Goal: Transaction & Acquisition: Obtain resource

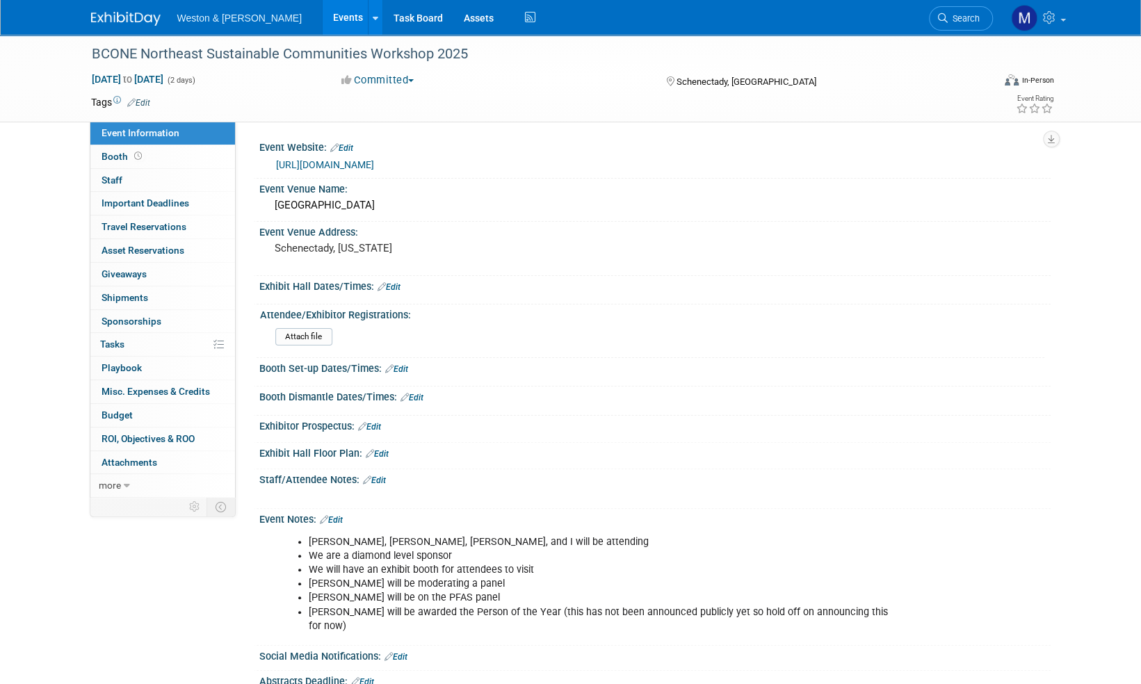
click at [125, 23] on img at bounding box center [126, 19] width 70 height 14
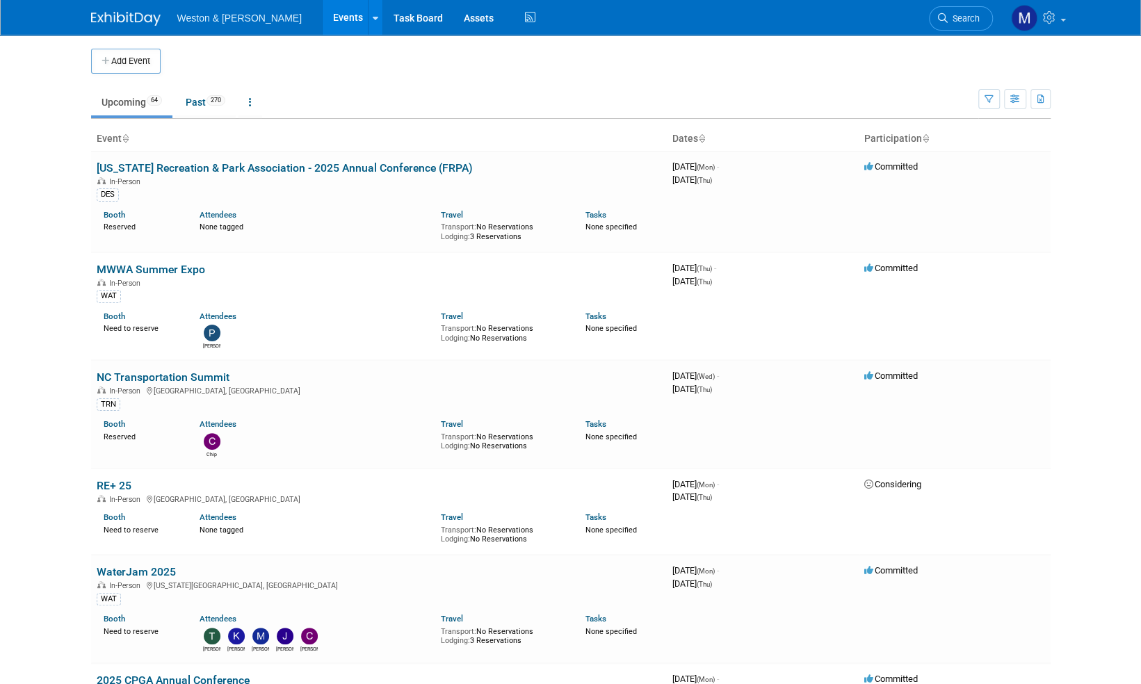
click at [970, 19] on span "Search" at bounding box center [964, 18] width 32 height 10
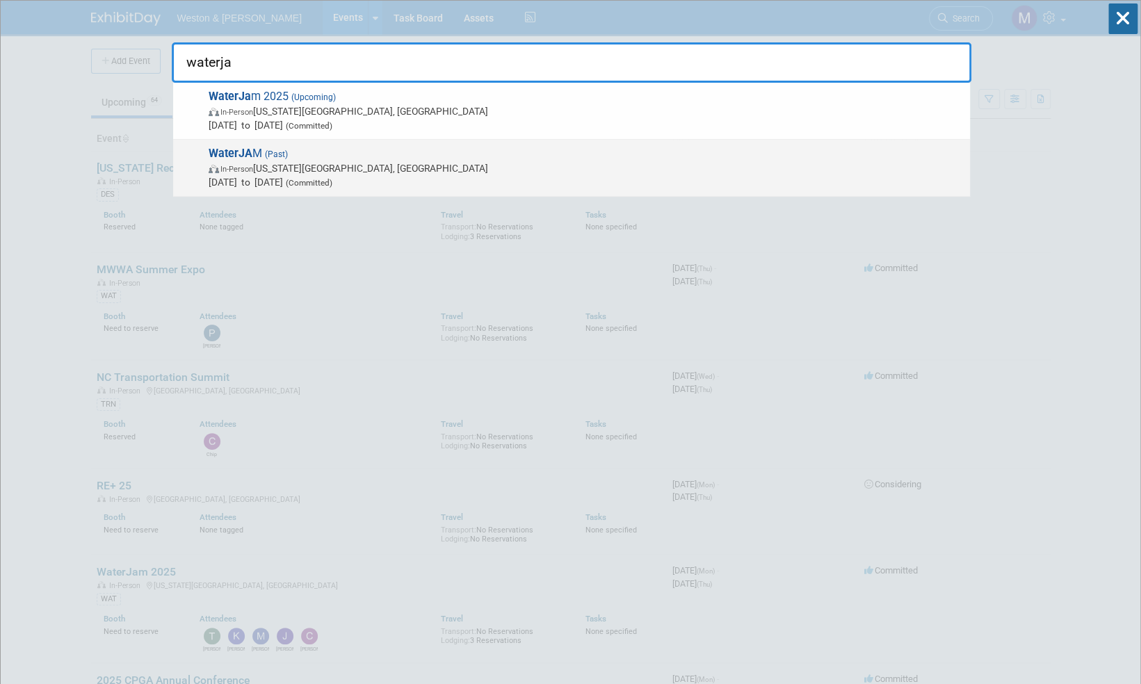
type input "waterja"
click at [243, 151] on strong "WaterJA" at bounding box center [231, 153] width 44 height 13
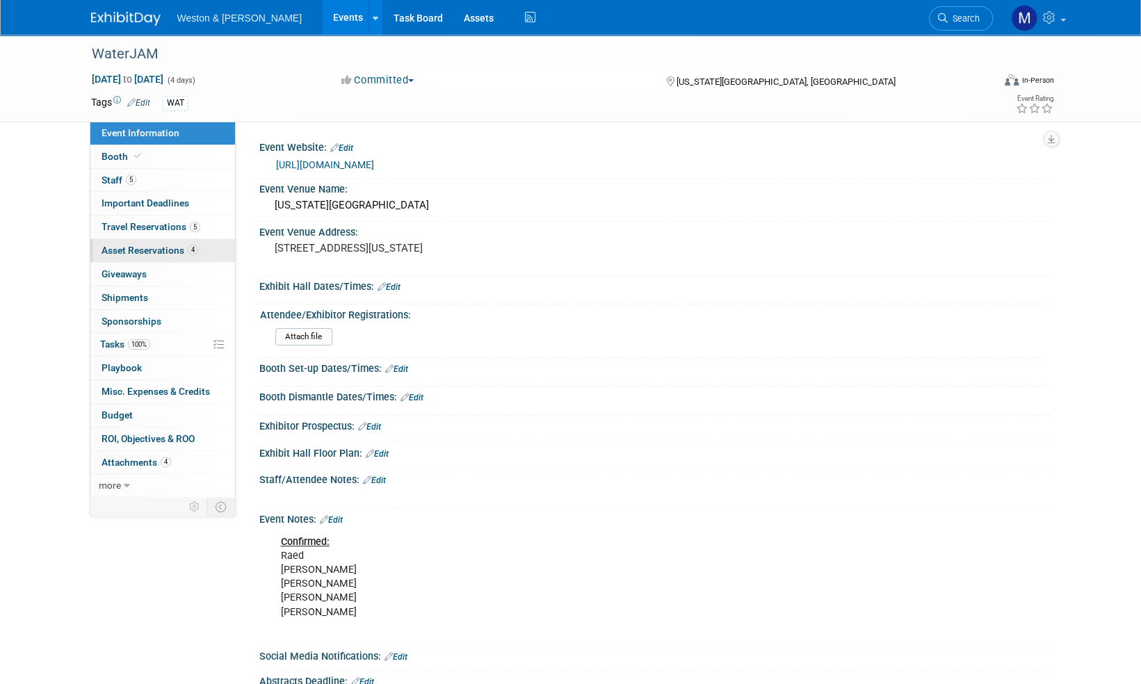
click at [147, 247] on span "Asset Reservations 4" at bounding box center [150, 250] width 97 height 11
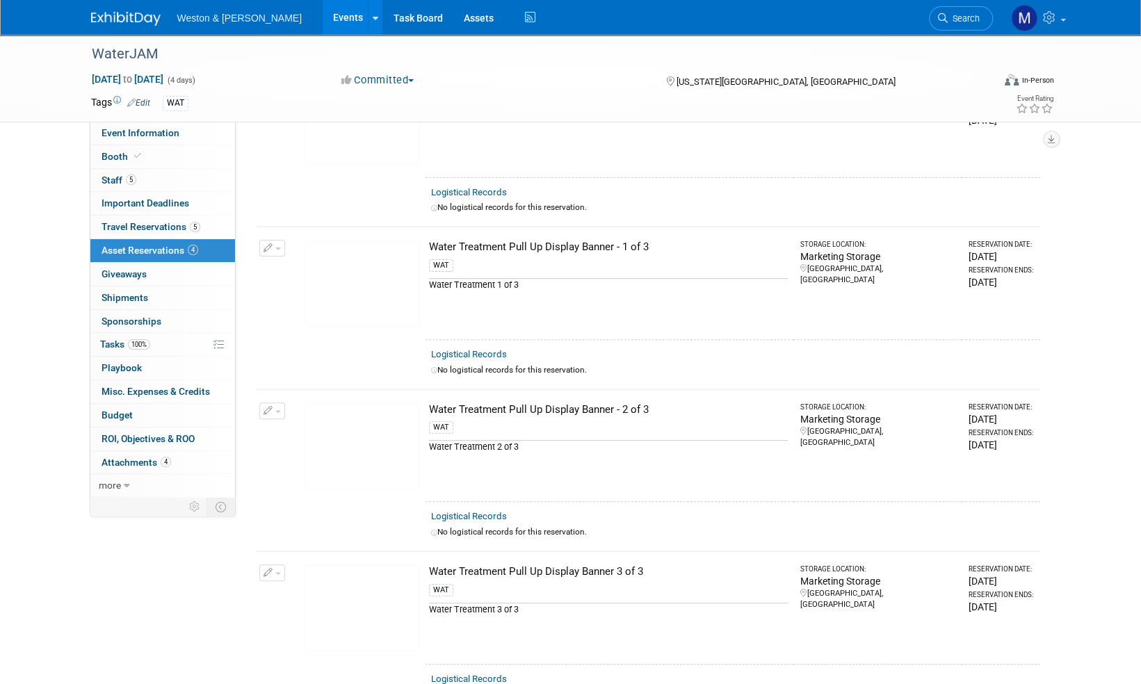
scroll to position [139, 0]
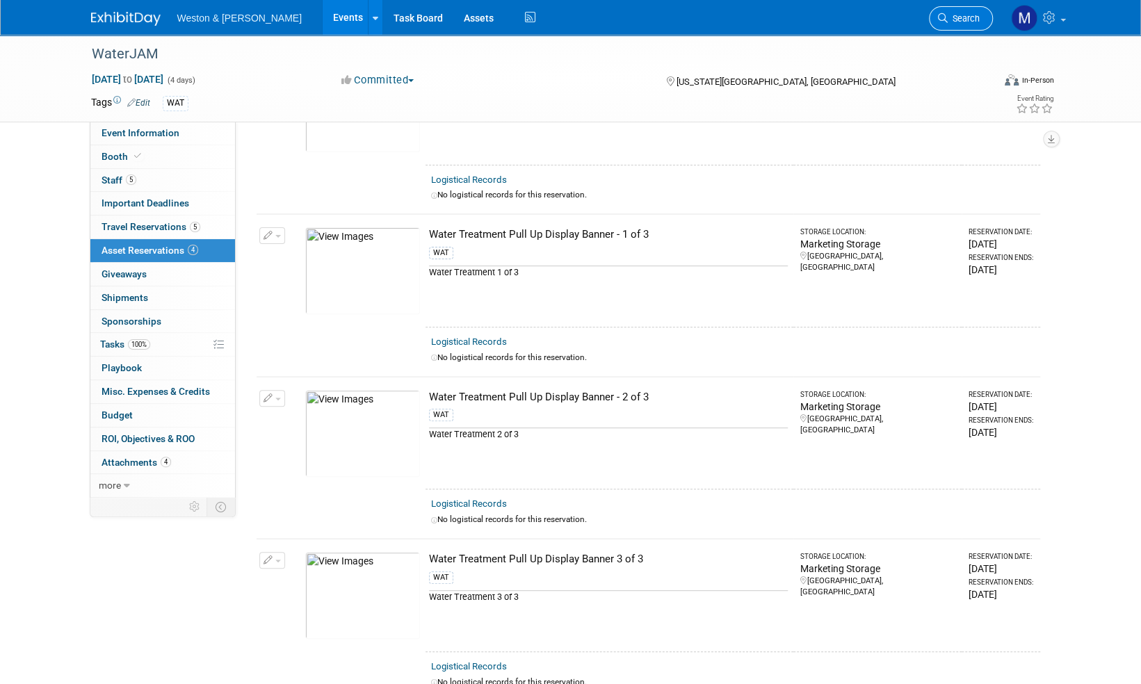
click at [964, 17] on span "Search" at bounding box center [964, 18] width 32 height 10
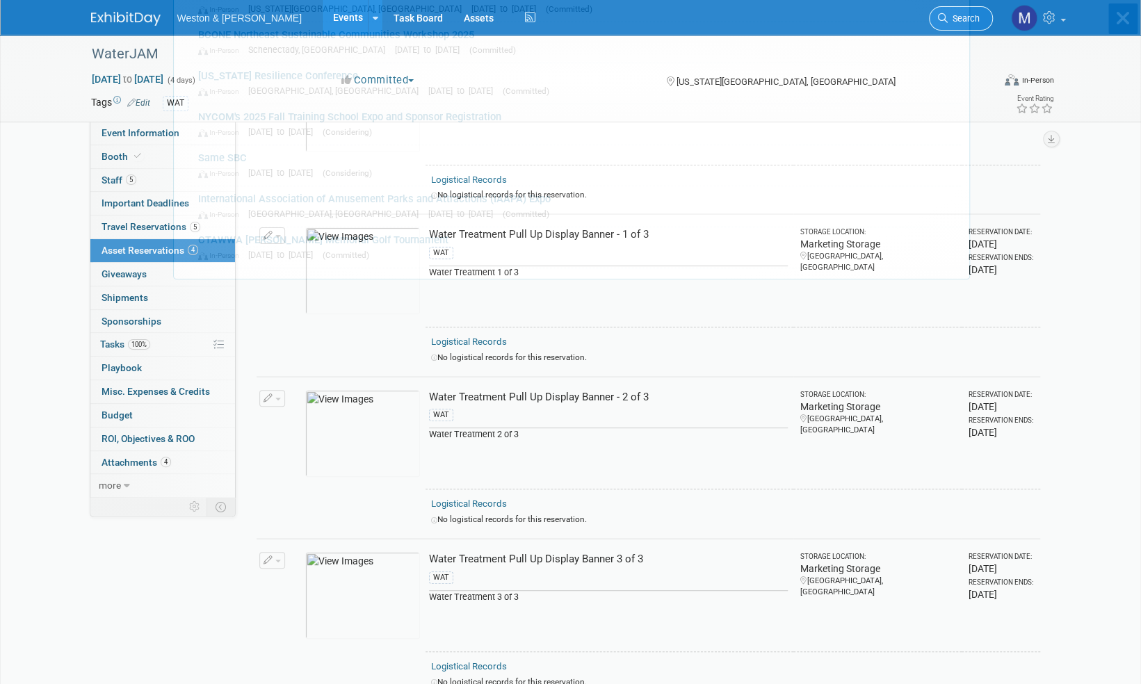
scroll to position [0, 0]
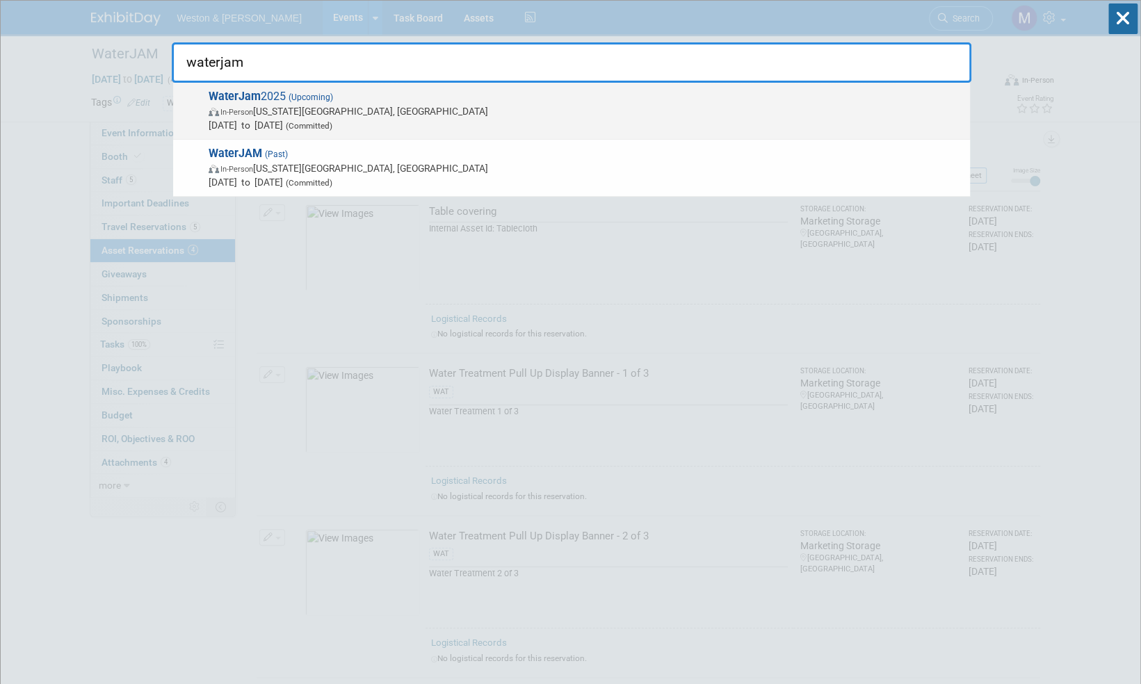
type input "waterjam"
click at [274, 93] on span "WaterJam 2025 (Upcoming) In-Person Virginia Beach, VA Sep 8, 2025 to Sep 11, 20…" at bounding box center [583, 111] width 759 height 42
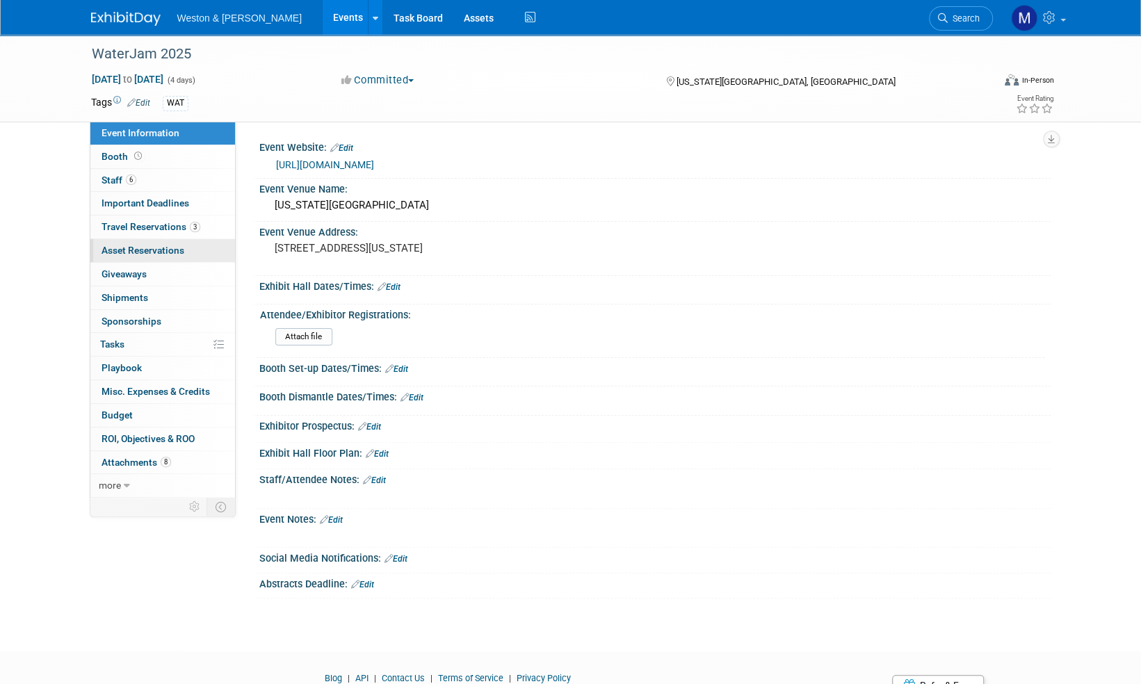
click at [160, 252] on span "Asset Reservations 0" at bounding box center [143, 250] width 83 height 11
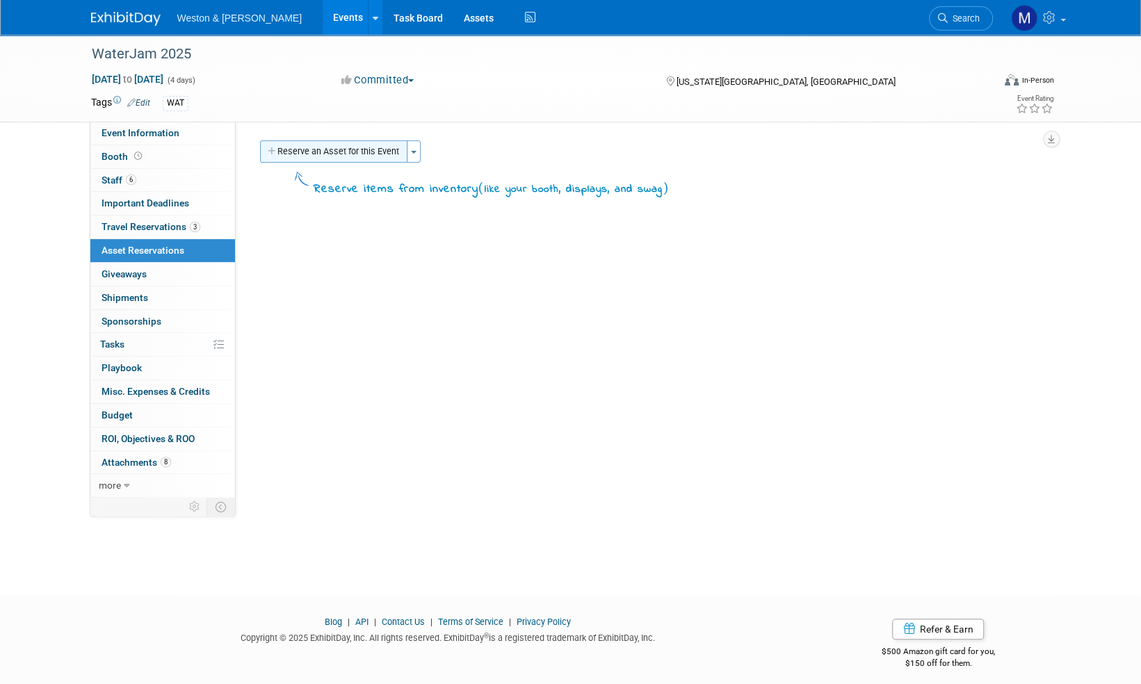
click at [383, 154] on button "Reserve an Asset for this Event" at bounding box center [333, 151] width 147 height 22
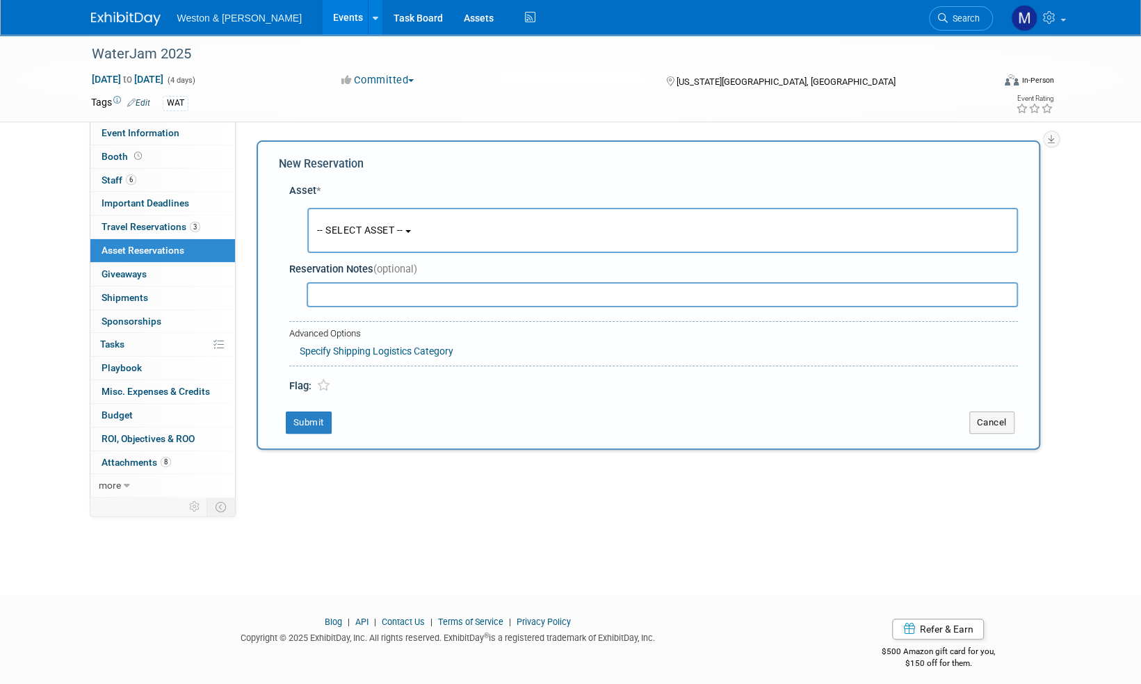
scroll to position [8, 0]
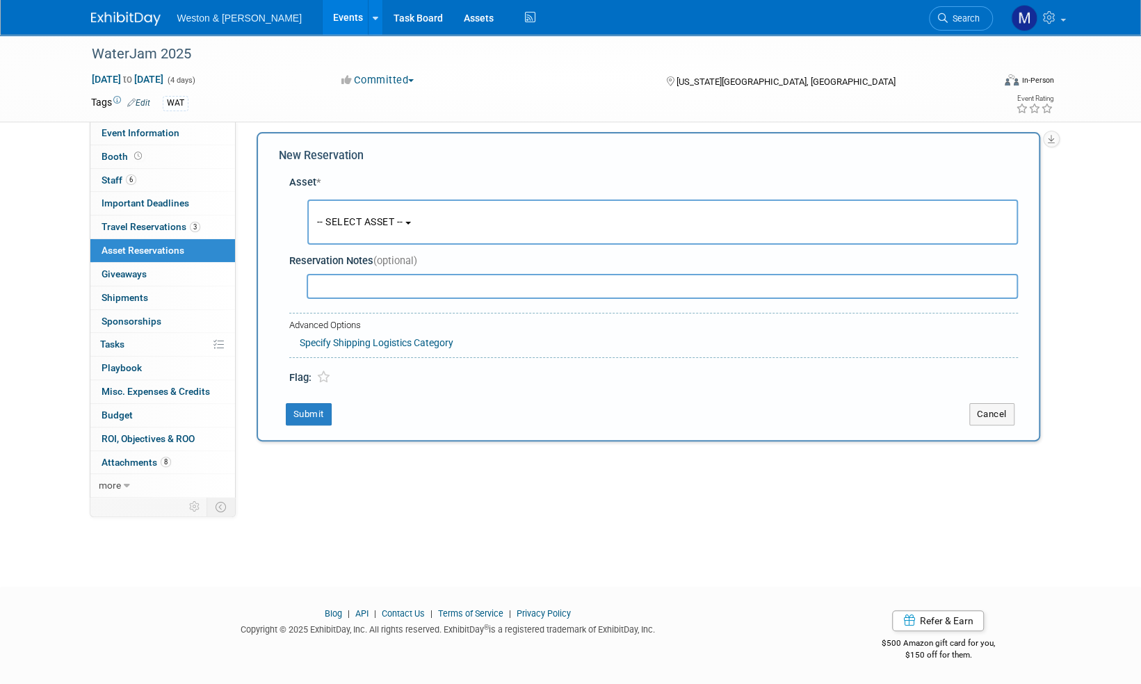
click at [403, 220] on span "-- SELECT ASSET --" at bounding box center [360, 221] width 86 height 11
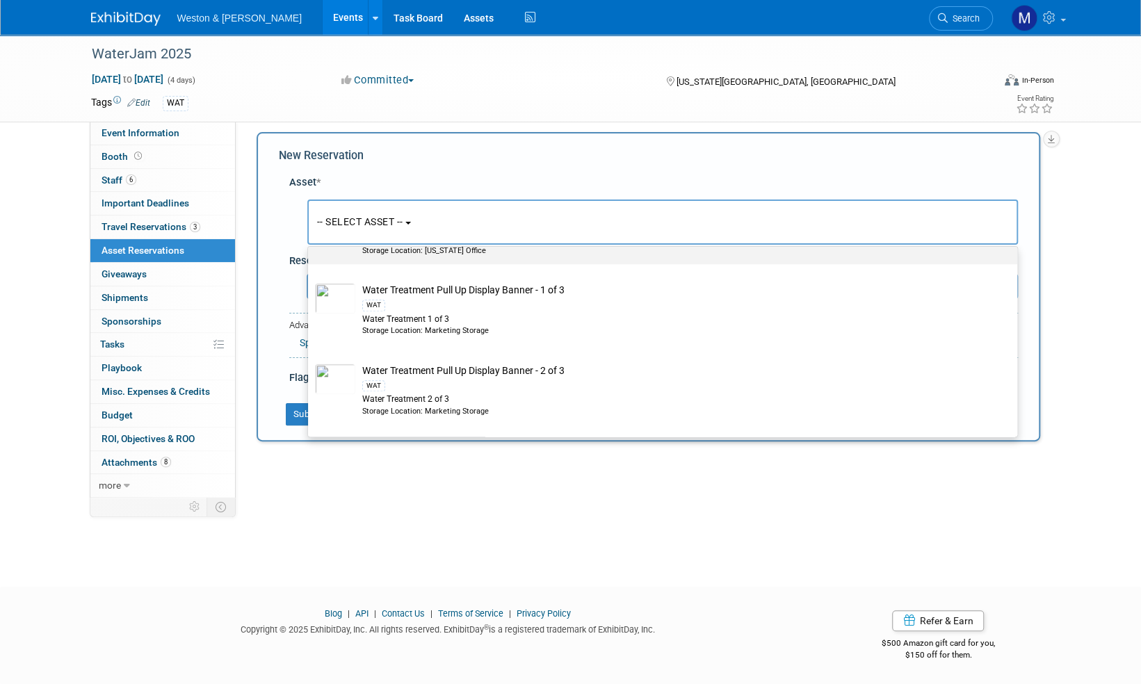
scroll to position [4382, 0]
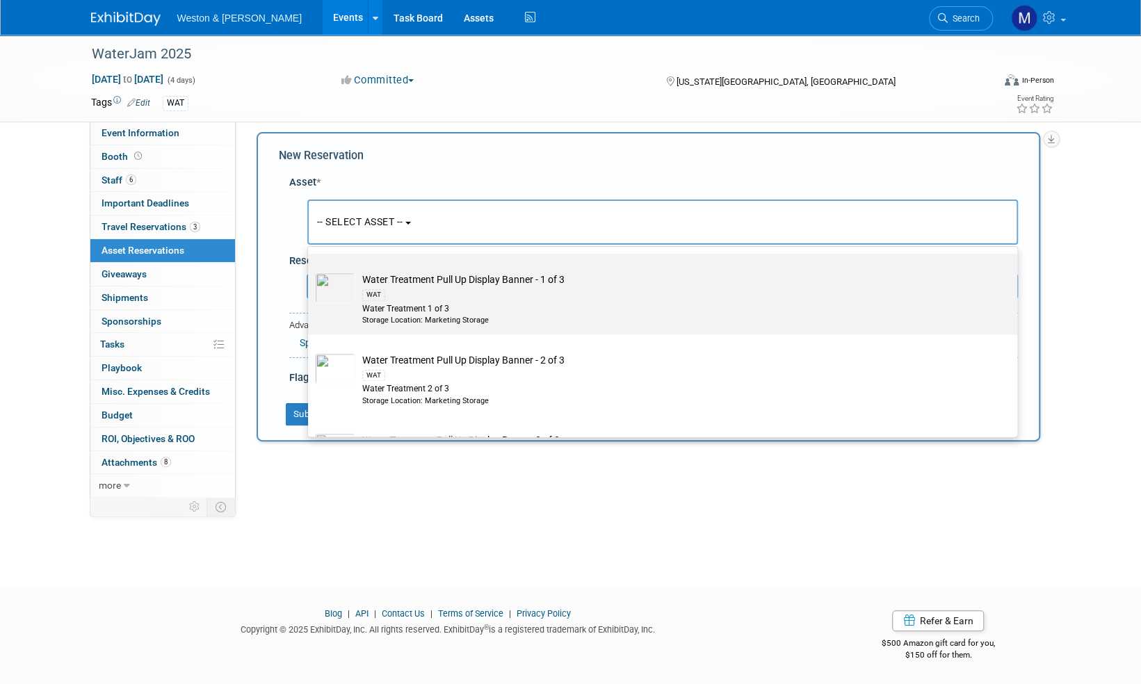
click at [483, 284] on td "Water Treatment Pull Up Display Banner - 1 of 3 WAT Water Treatment 1 of 3 Stor…" at bounding box center [672, 299] width 634 height 53
click at [310, 271] on input "Water Treatment Pull Up Display Banner - 1 of 3 WAT Water Treatment 1 of 3 Stor…" at bounding box center [305, 266] width 9 height 9
select select "10716844"
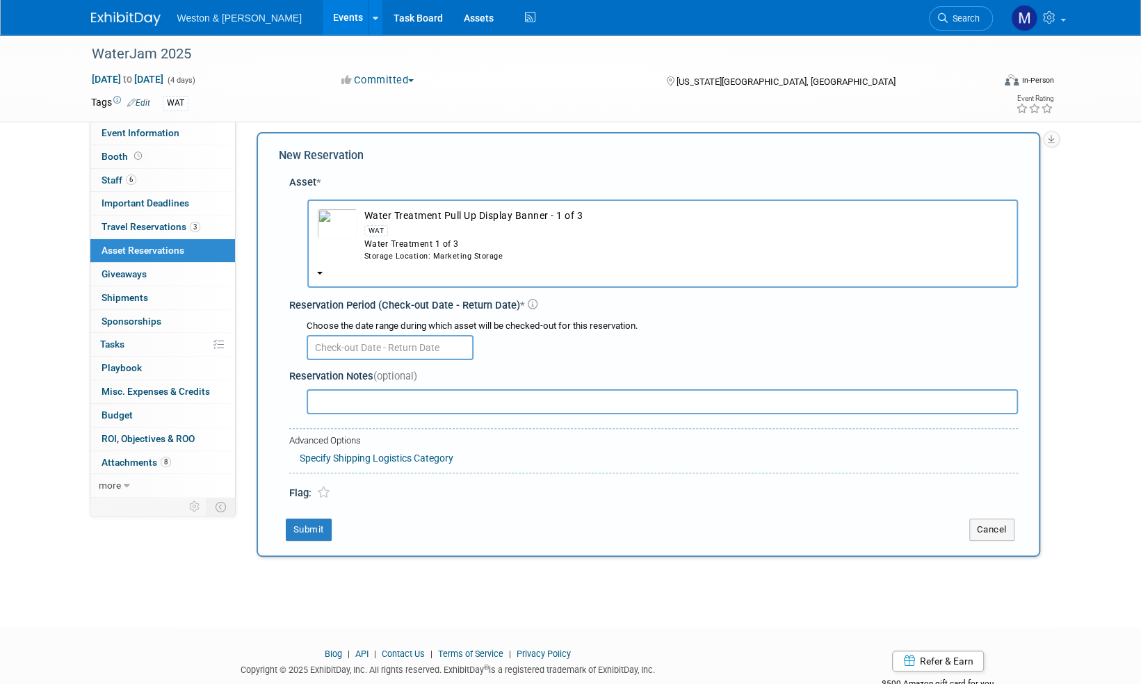
click at [399, 346] on input "text" at bounding box center [390, 347] width 167 height 25
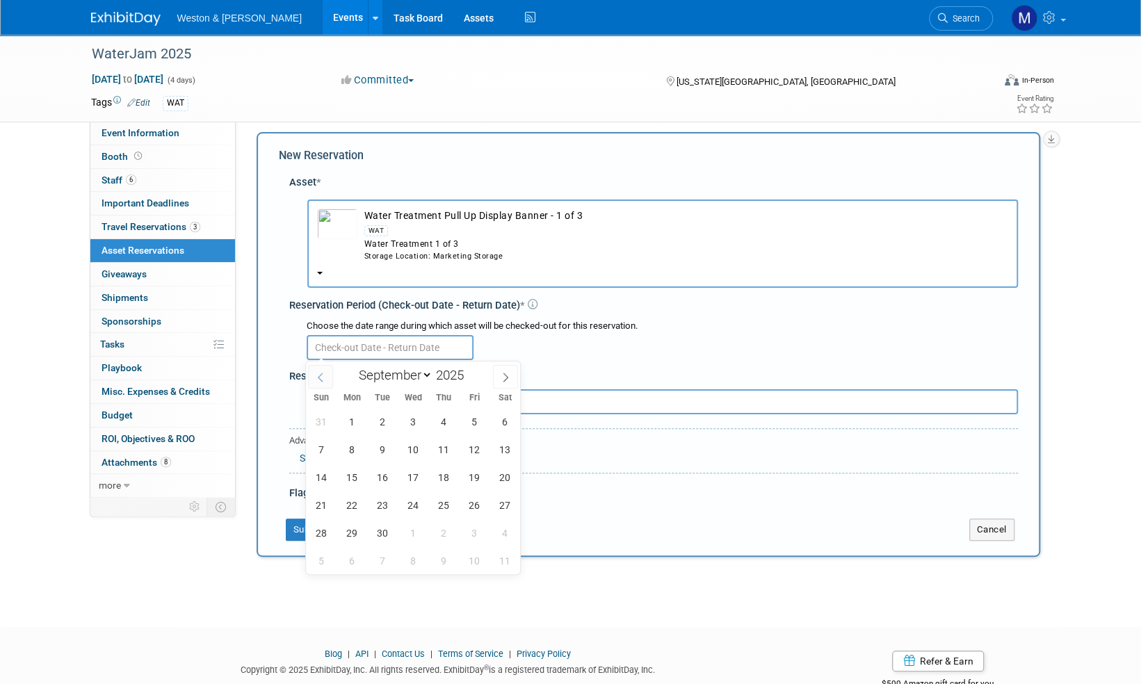
click at [316, 378] on icon at bounding box center [321, 378] width 10 height 10
select select "7"
click at [445, 529] on span "28" at bounding box center [444, 533] width 27 height 27
type input "Aug 28, 2025"
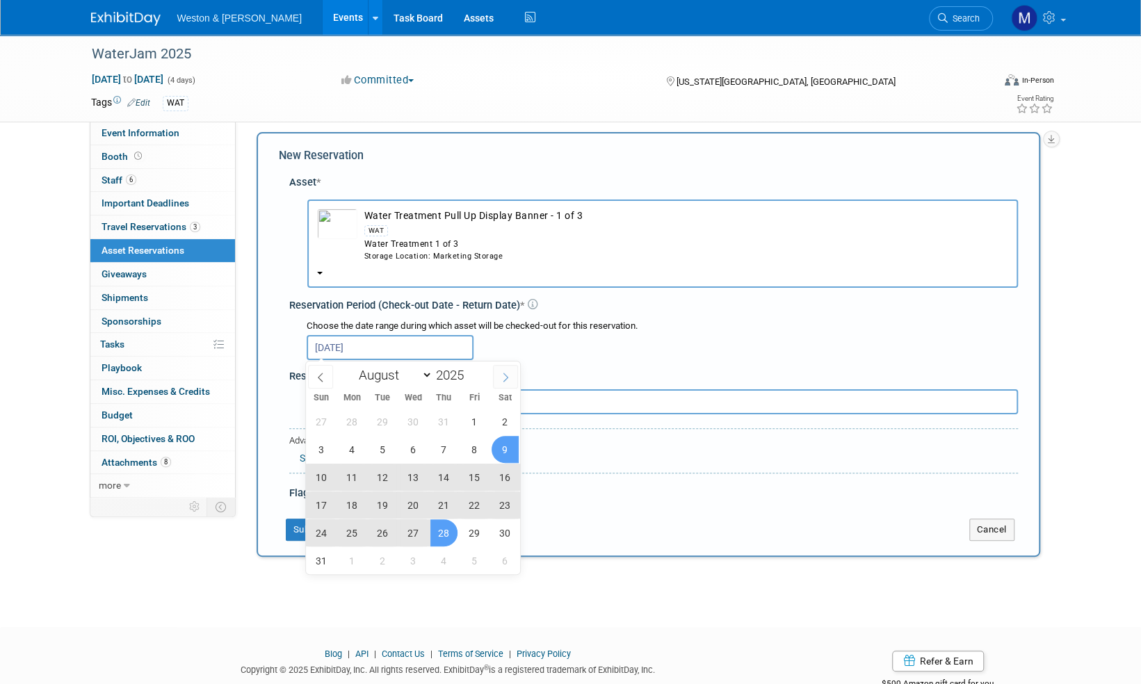
click at [506, 377] on icon at bounding box center [506, 378] width 10 height 10
select select "8"
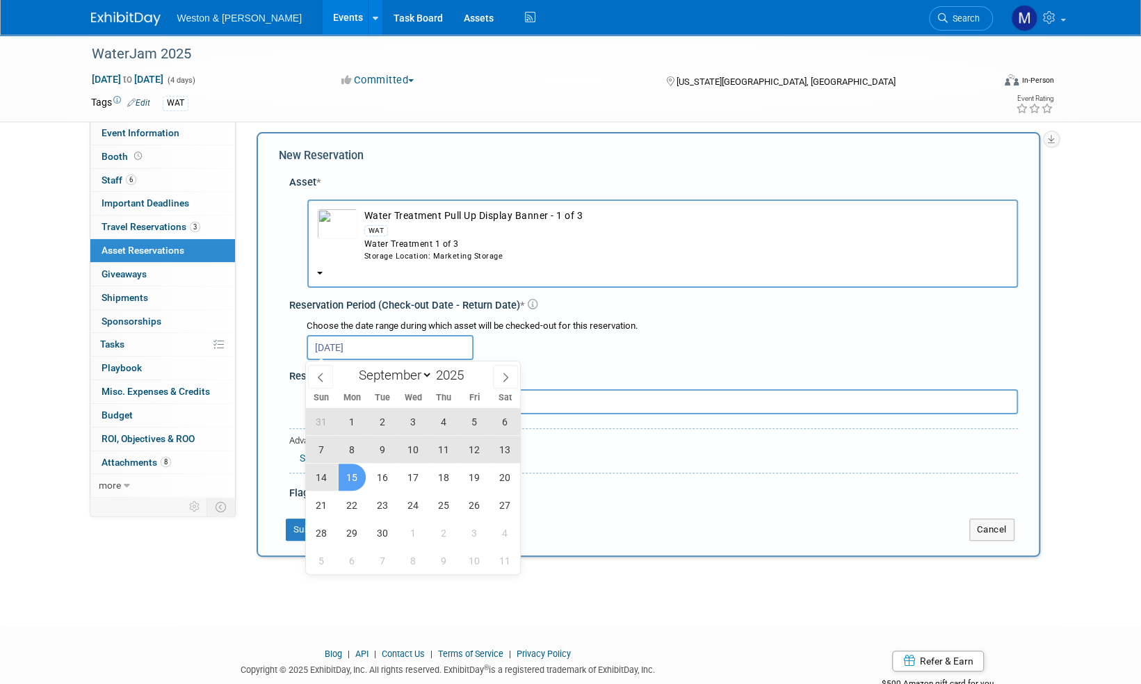
click at [360, 477] on span "15" at bounding box center [352, 477] width 27 height 27
type input "Aug 28, 2025 to Sep 15, 2025"
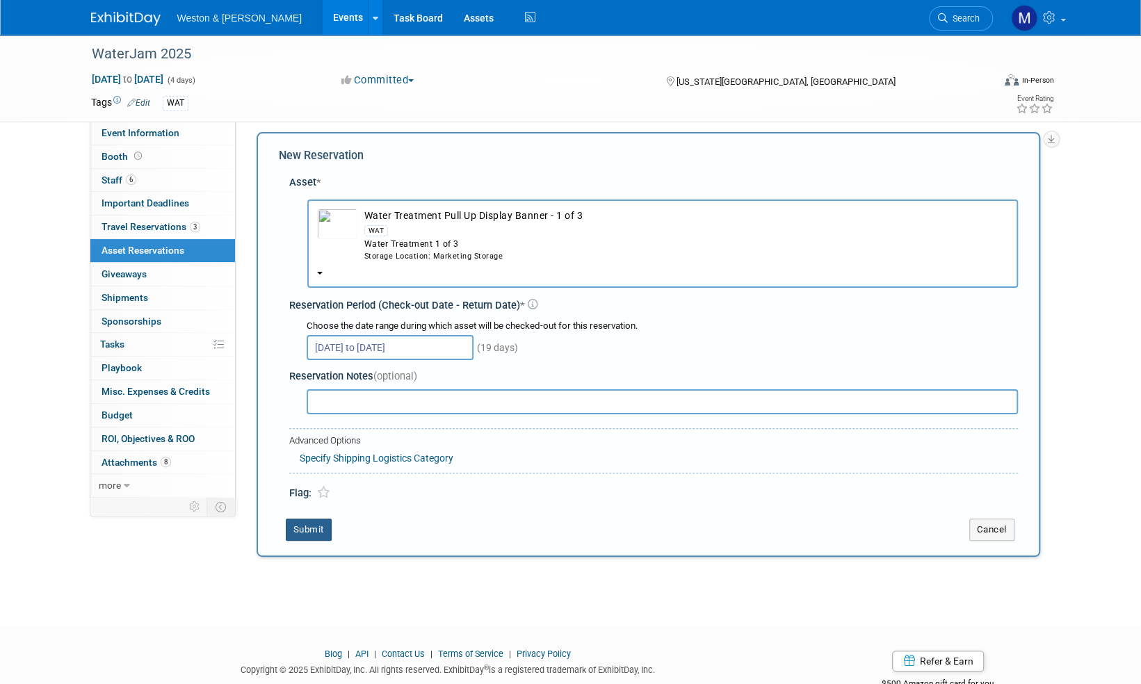
click at [316, 528] on button "Submit" at bounding box center [309, 530] width 46 height 22
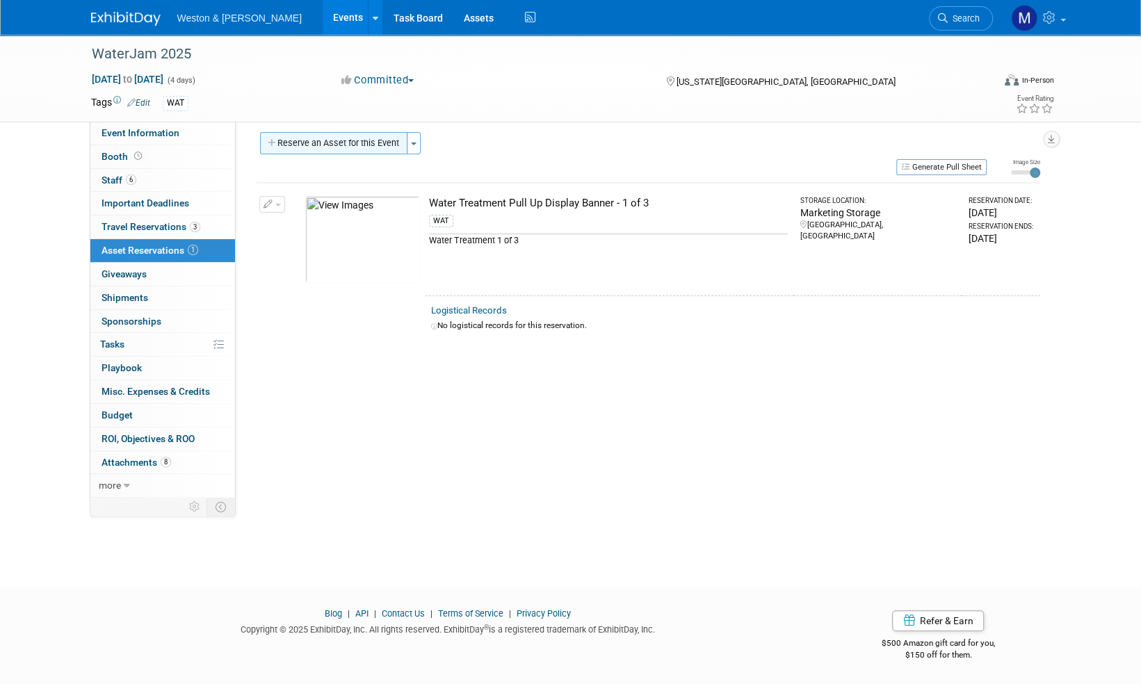
click at [350, 138] on button "Reserve an Asset for this Event" at bounding box center [333, 143] width 147 height 22
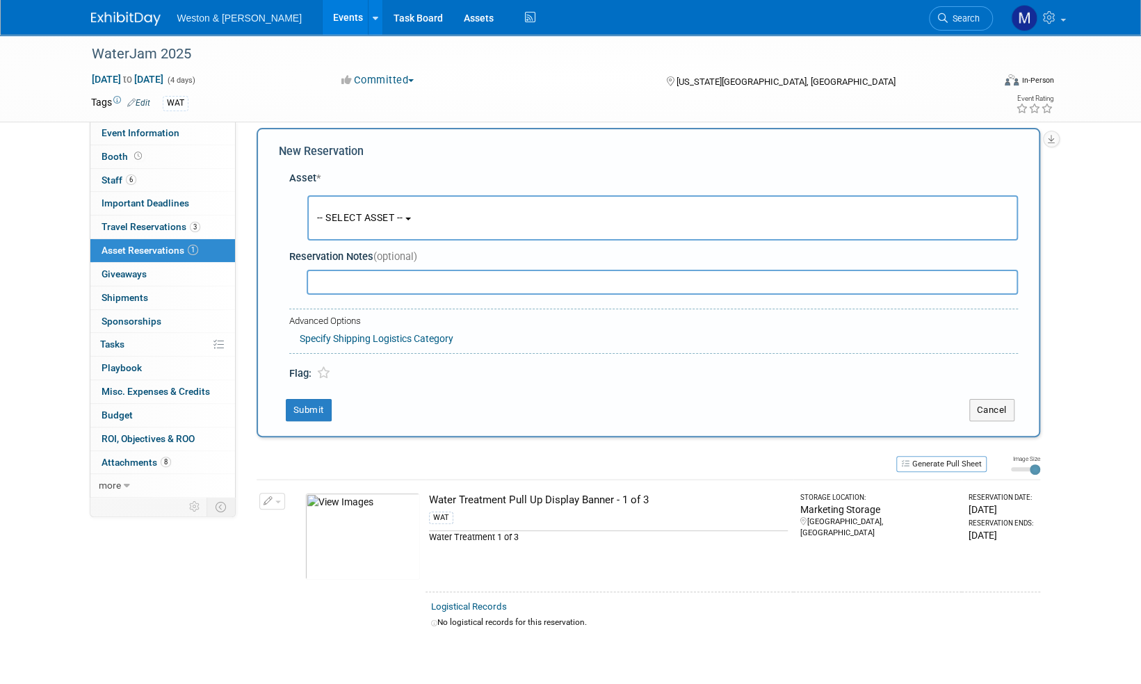
scroll to position [13, 0]
click at [403, 219] on span "-- SELECT ASSET --" at bounding box center [360, 216] width 86 height 11
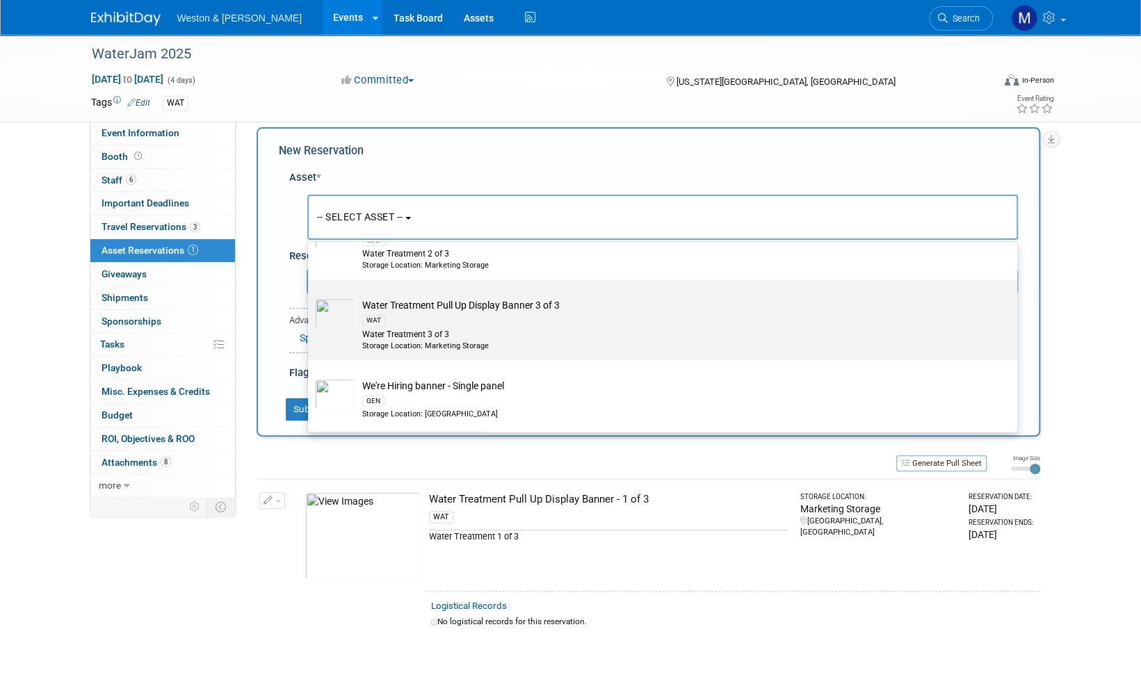
scroll to position [4463, 0]
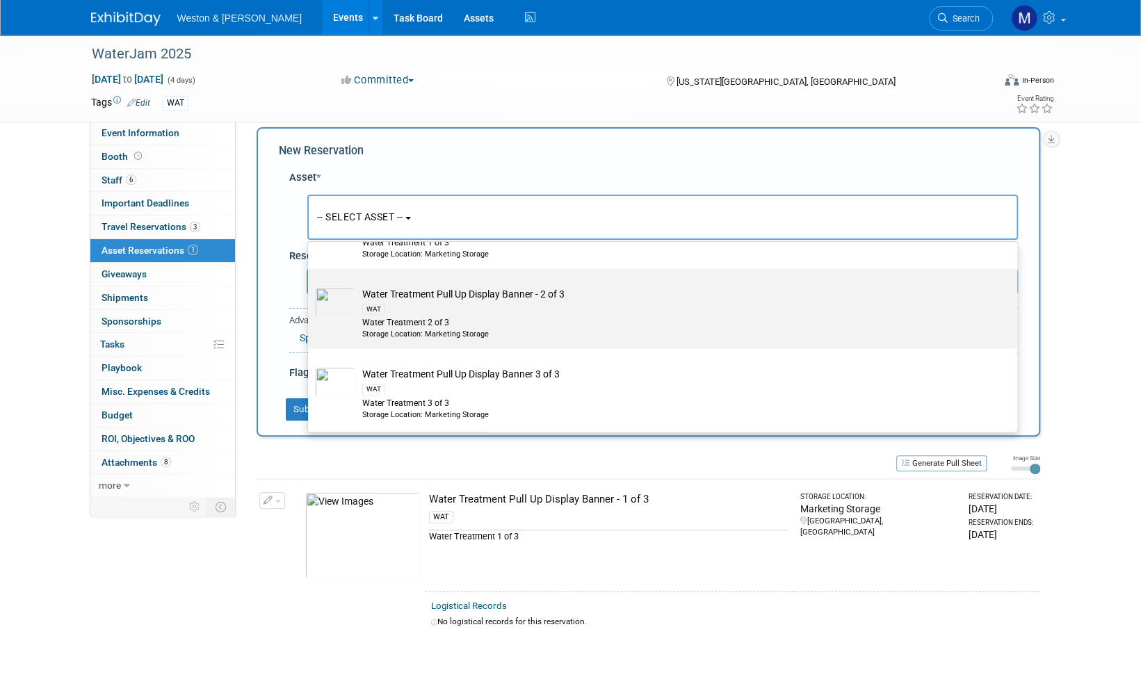
click at [466, 299] on td "Water Treatment Pull Up Display Banner - 2 of 3 WAT Water Treatment 2 of 3 Stor…" at bounding box center [672, 313] width 634 height 53
click at [310, 285] on input "Water Treatment Pull Up Display Banner - 2 of 3 WAT Water Treatment 2 of 3 Stor…" at bounding box center [305, 280] width 9 height 9
select select "10716845"
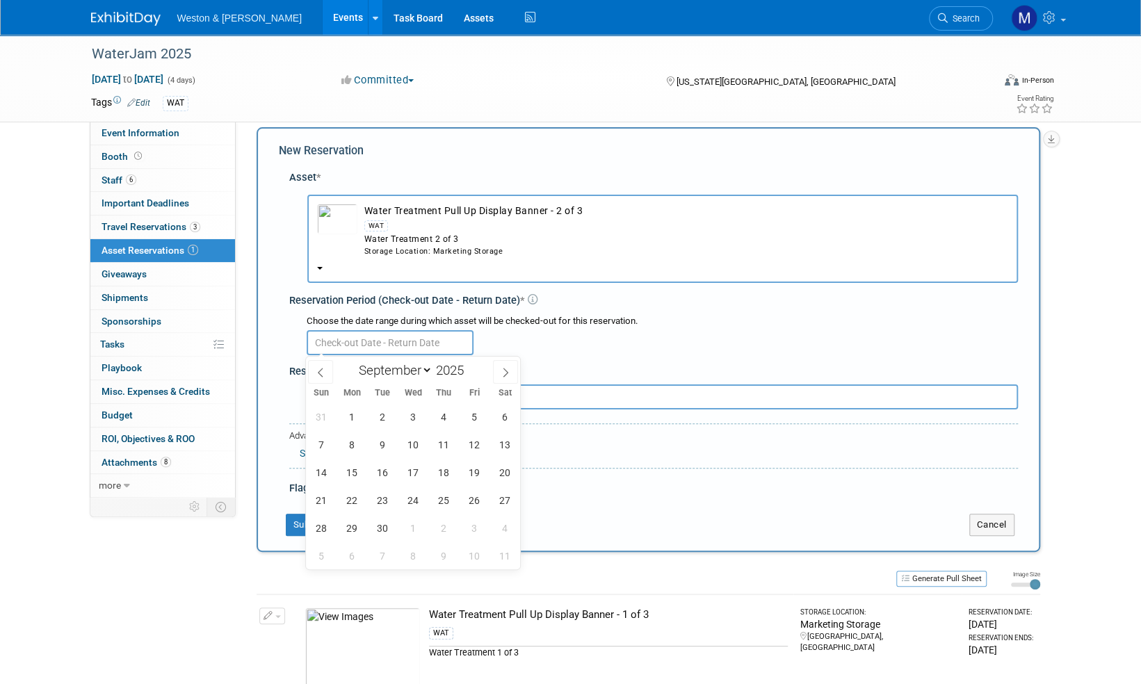
click at [347, 335] on input "text" at bounding box center [390, 342] width 167 height 25
click at [319, 374] on icon at bounding box center [321, 373] width 10 height 10
select select "7"
click at [446, 530] on span "28" at bounding box center [444, 528] width 27 height 27
type input "Aug 28, 2025"
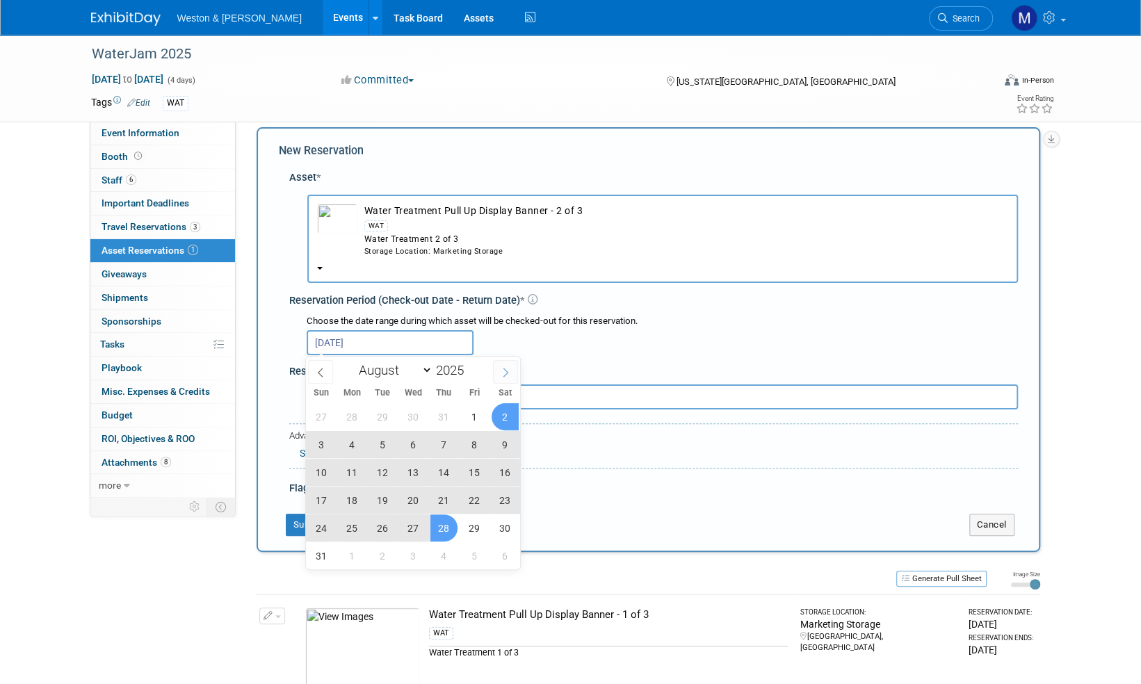
click at [504, 371] on icon at bounding box center [506, 373] width 10 height 10
select select "8"
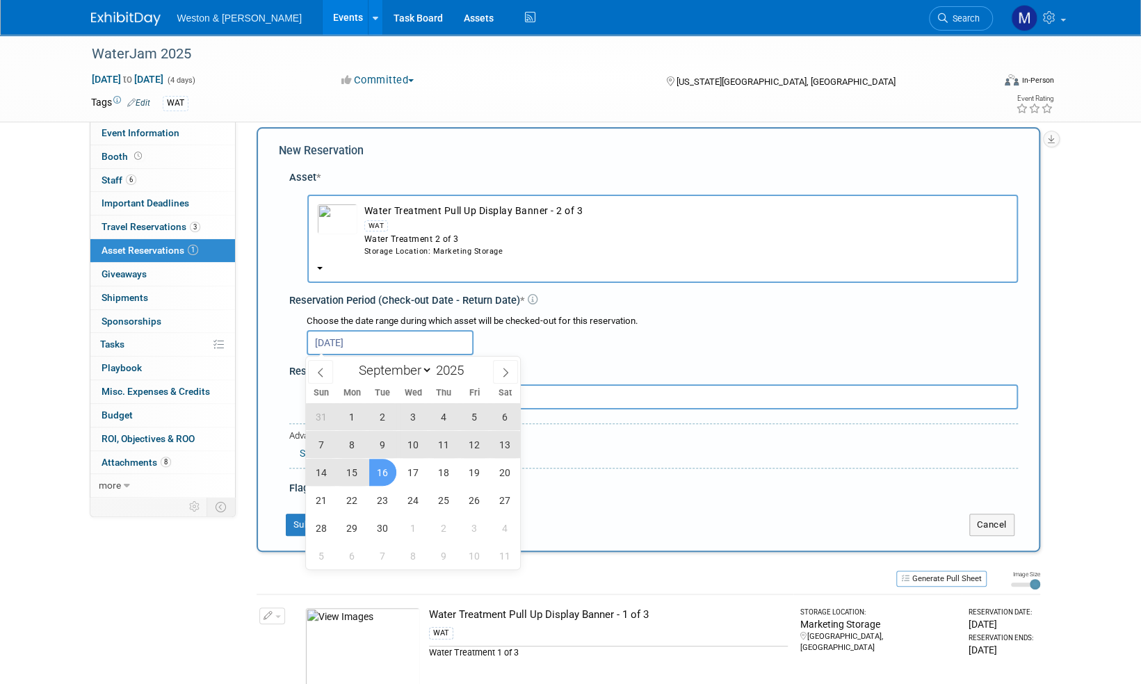
click at [381, 476] on span "16" at bounding box center [382, 472] width 27 height 27
type input "Aug 28, 2025 to Sep 16, 2025"
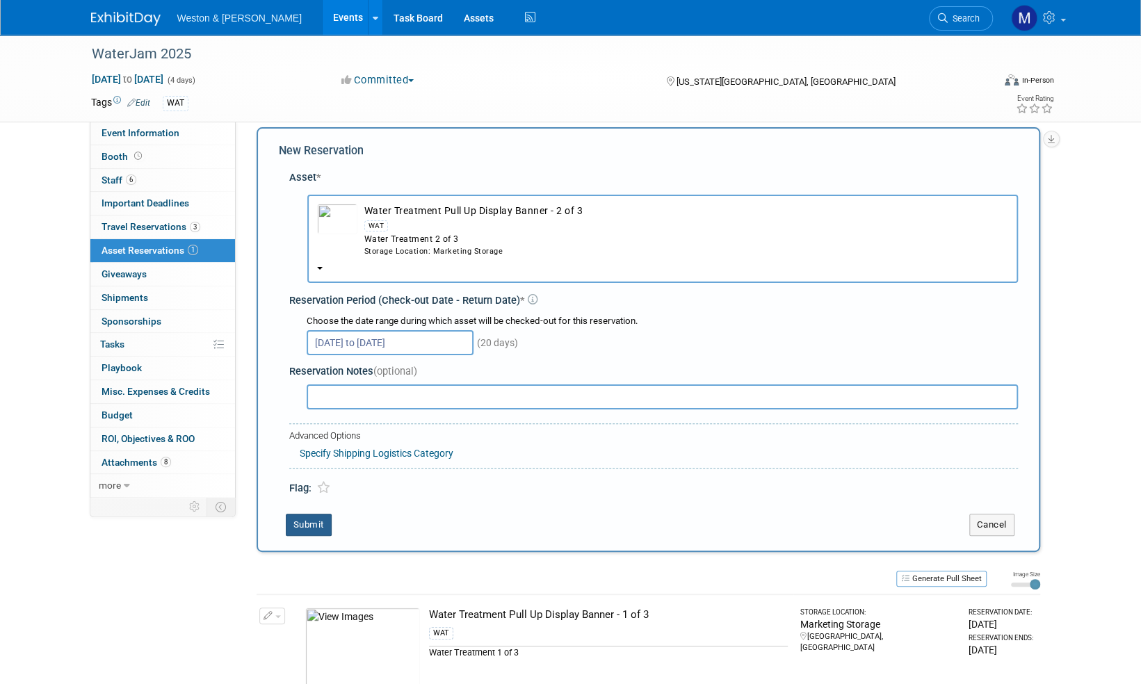
click at [315, 529] on button "Submit" at bounding box center [309, 525] width 46 height 22
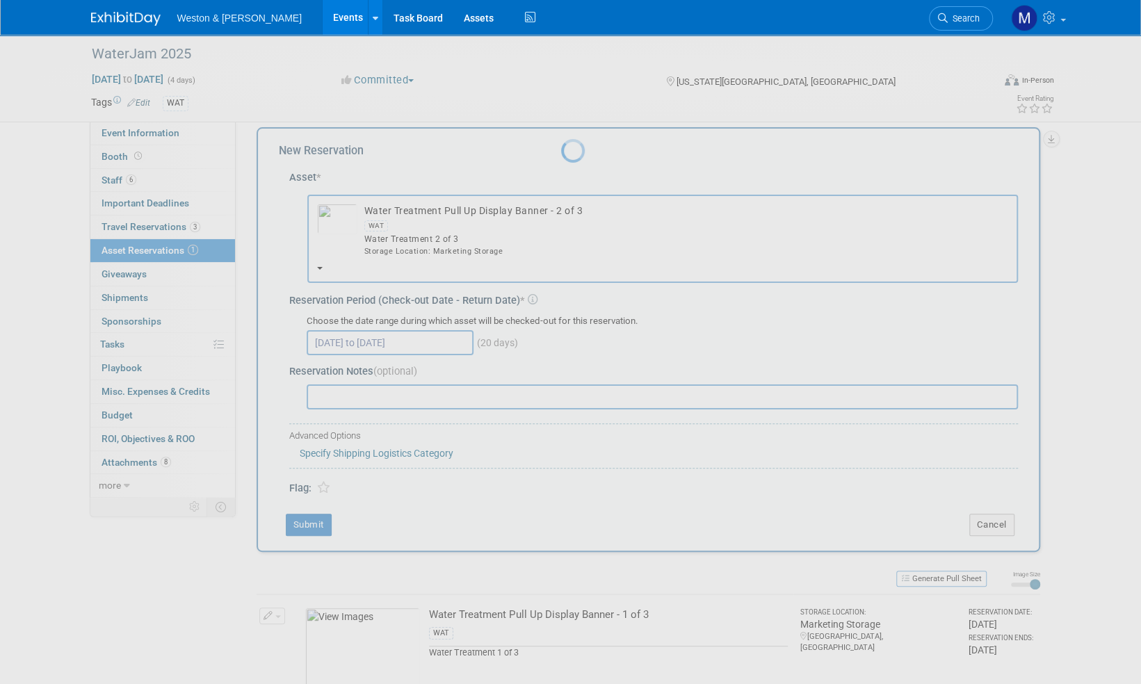
scroll to position [8, 0]
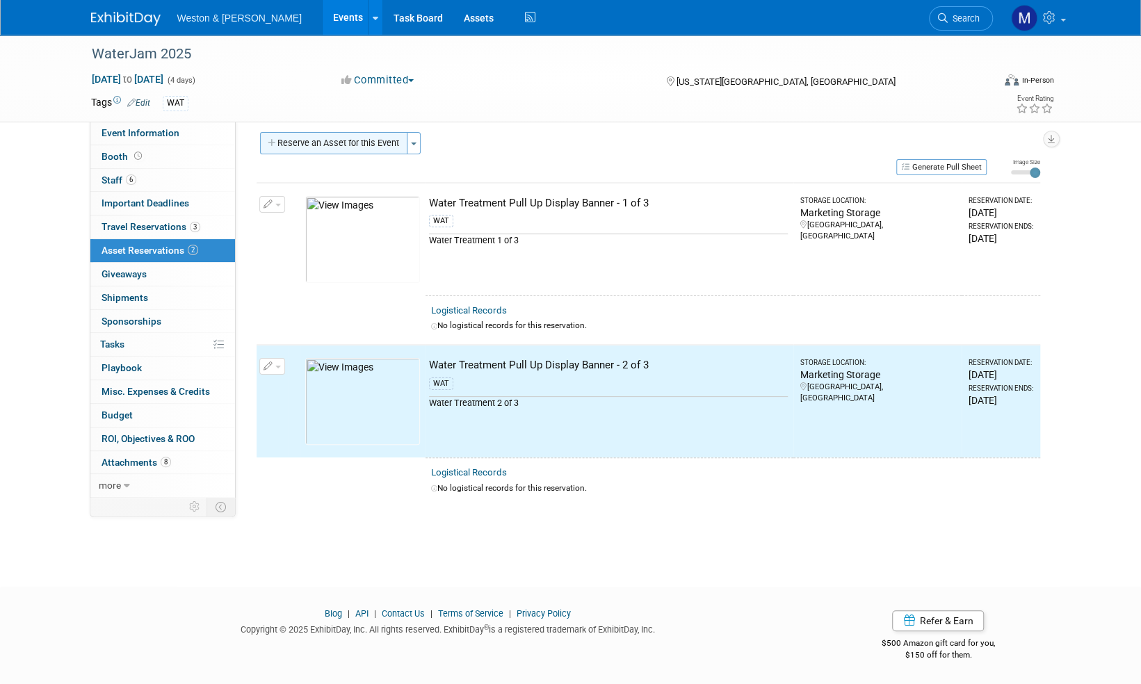
click at [344, 142] on button "Reserve an Asset for this Event" at bounding box center [333, 143] width 147 height 22
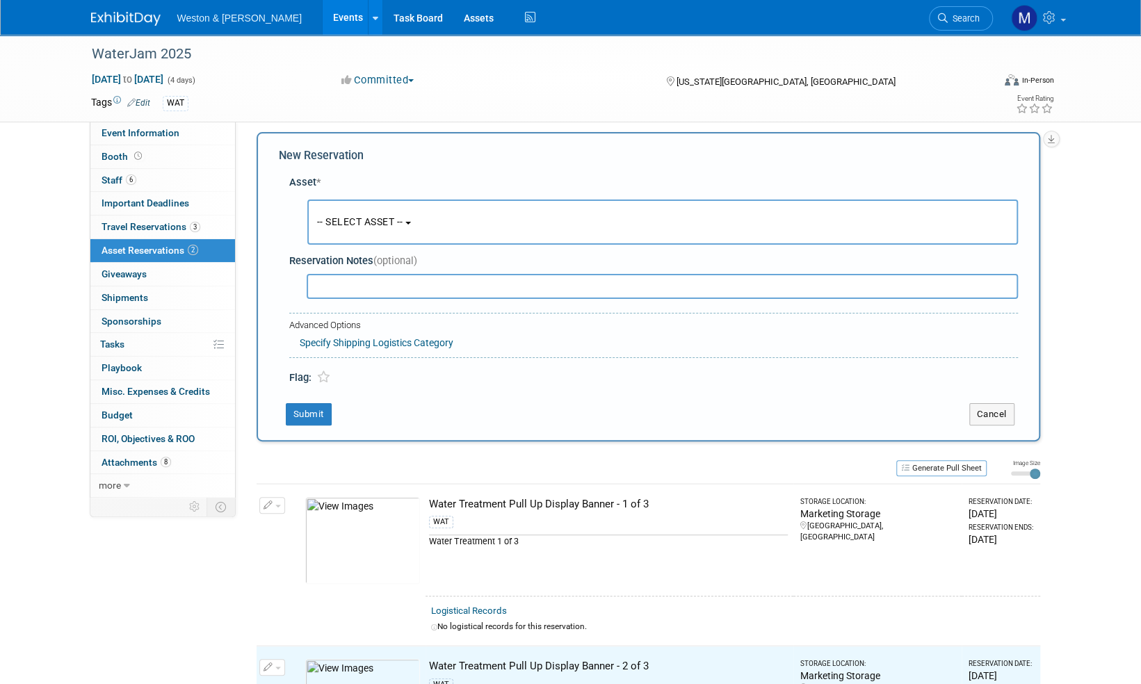
scroll to position [13, 0]
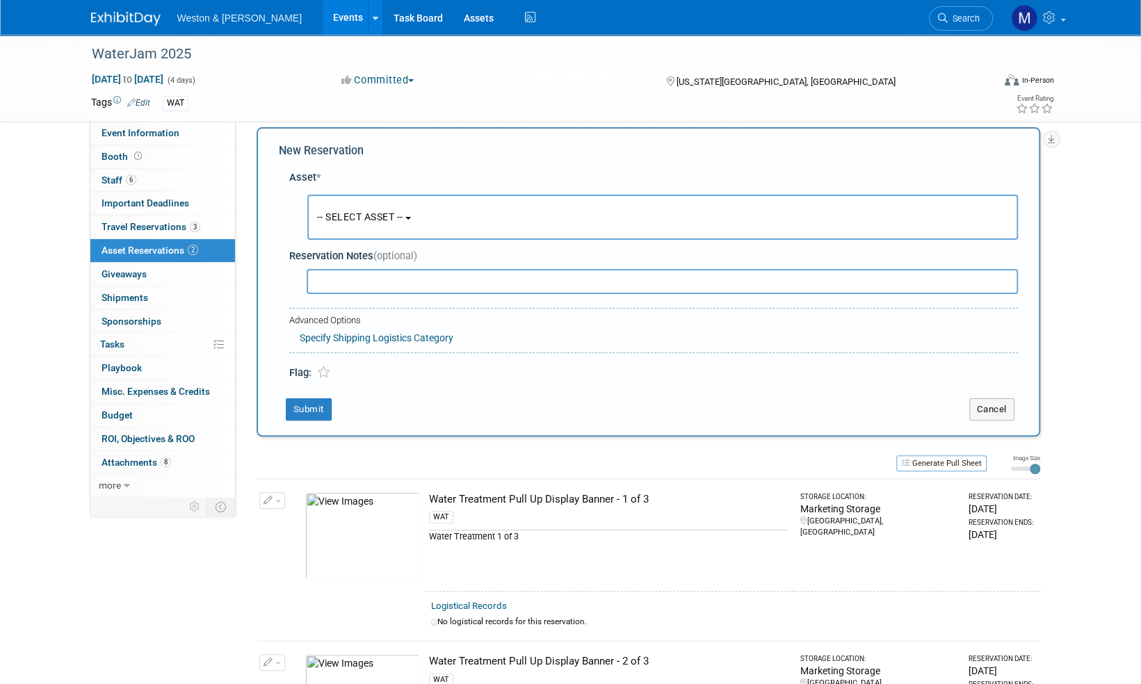
click at [403, 219] on span "-- SELECT ASSET --" at bounding box center [360, 216] width 86 height 11
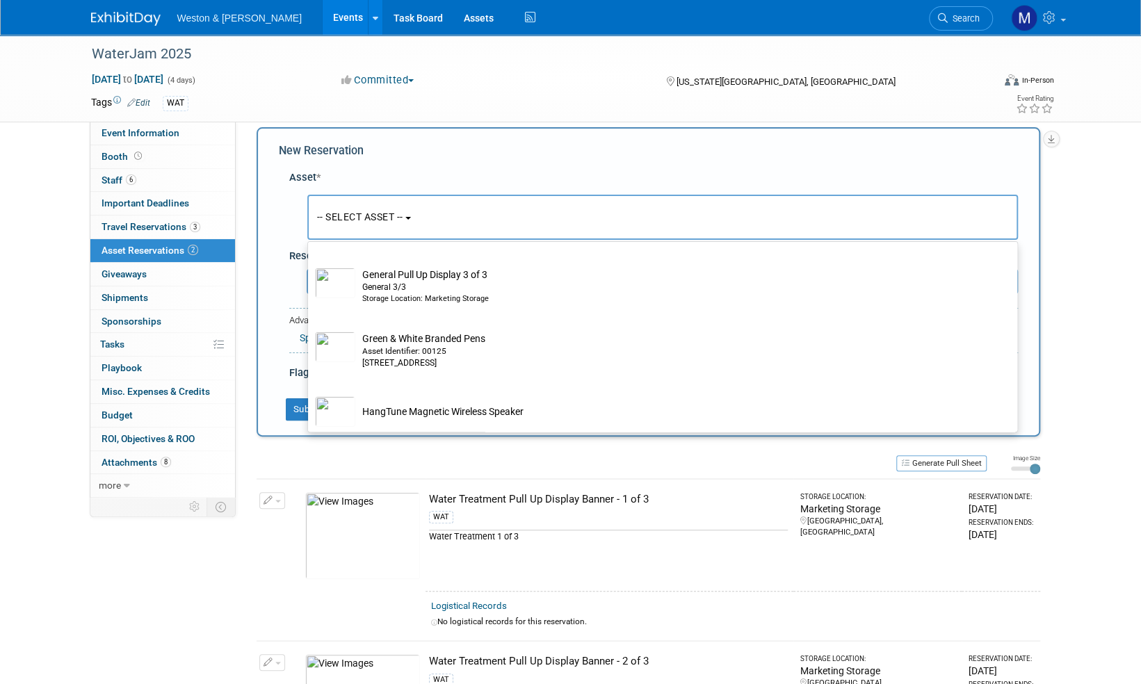
scroll to position [4552, 0]
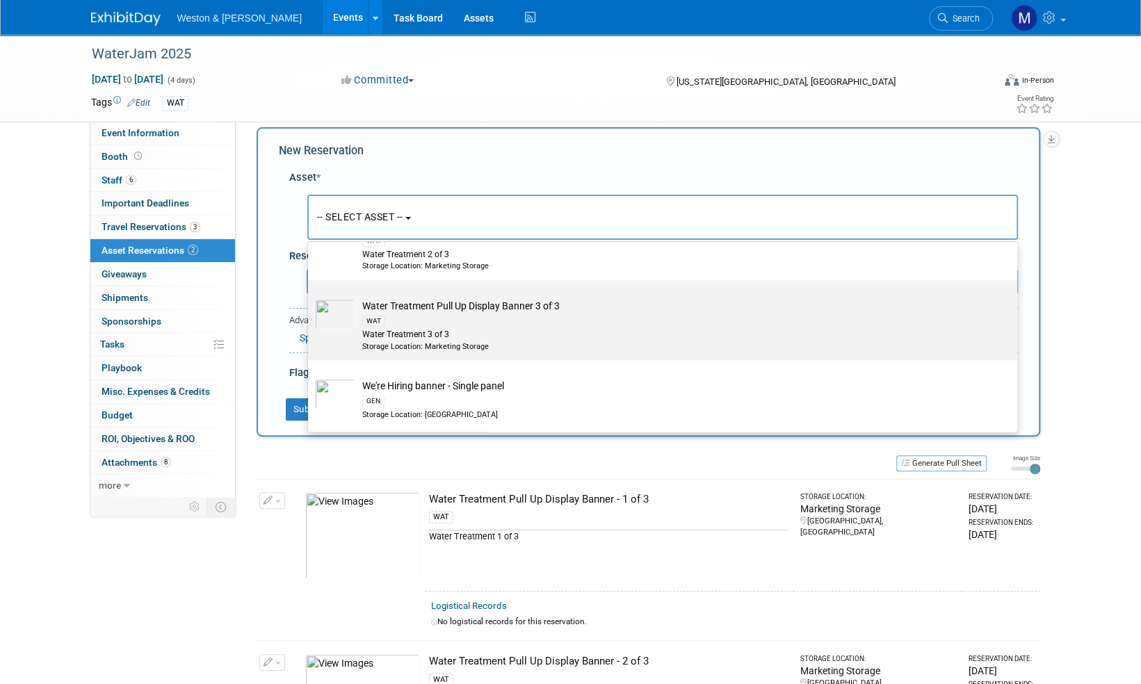
click at [479, 305] on td "Water Treatment Pull Up Display Banner 3 of 3 WAT Water Treatment 3 of 3 Storag…" at bounding box center [672, 325] width 634 height 53
click at [310, 297] on input "Water Treatment Pull Up Display Banner 3 of 3 WAT Water Treatment 3 of 3 Storag…" at bounding box center [305, 292] width 9 height 9
select select "10716846"
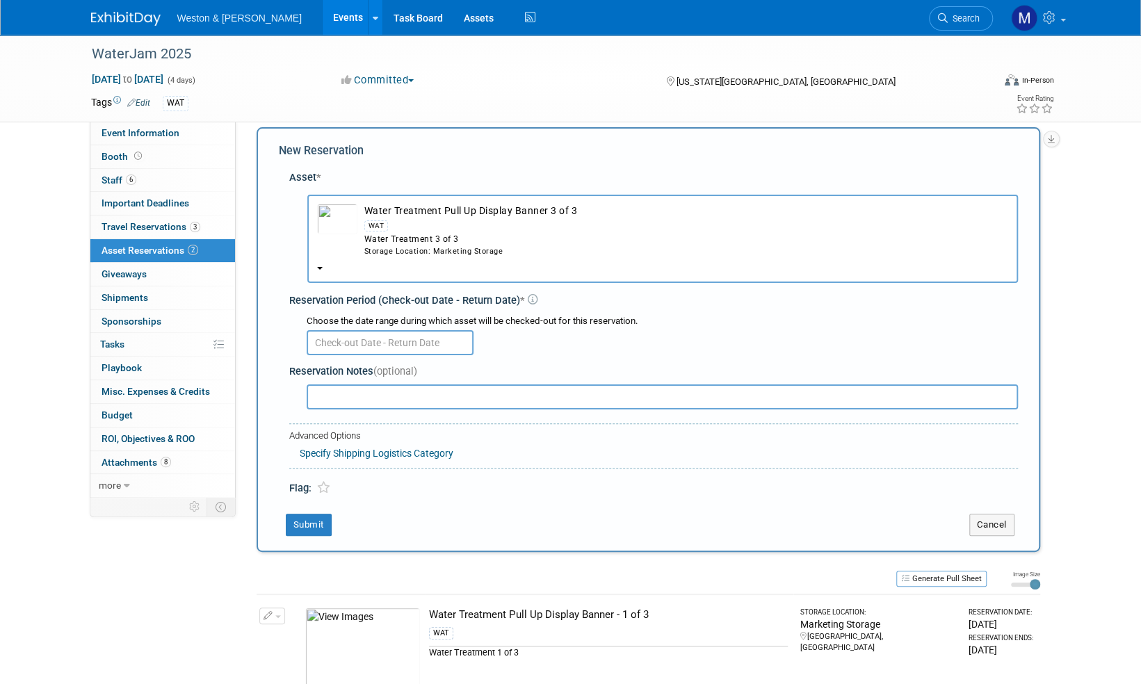
click at [394, 348] on input "text" at bounding box center [390, 342] width 167 height 25
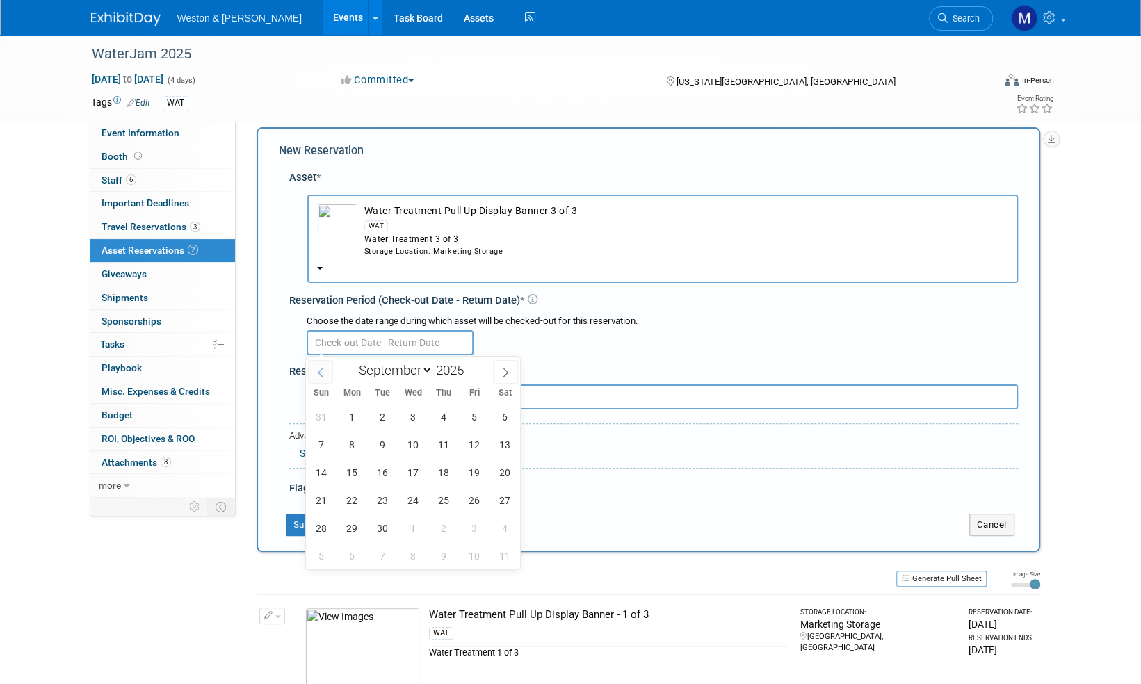
click at [317, 374] on icon at bounding box center [321, 373] width 10 height 10
select select "7"
click at [449, 530] on span "28" at bounding box center [444, 528] width 27 height 27
type input "Aug 28, 2025"
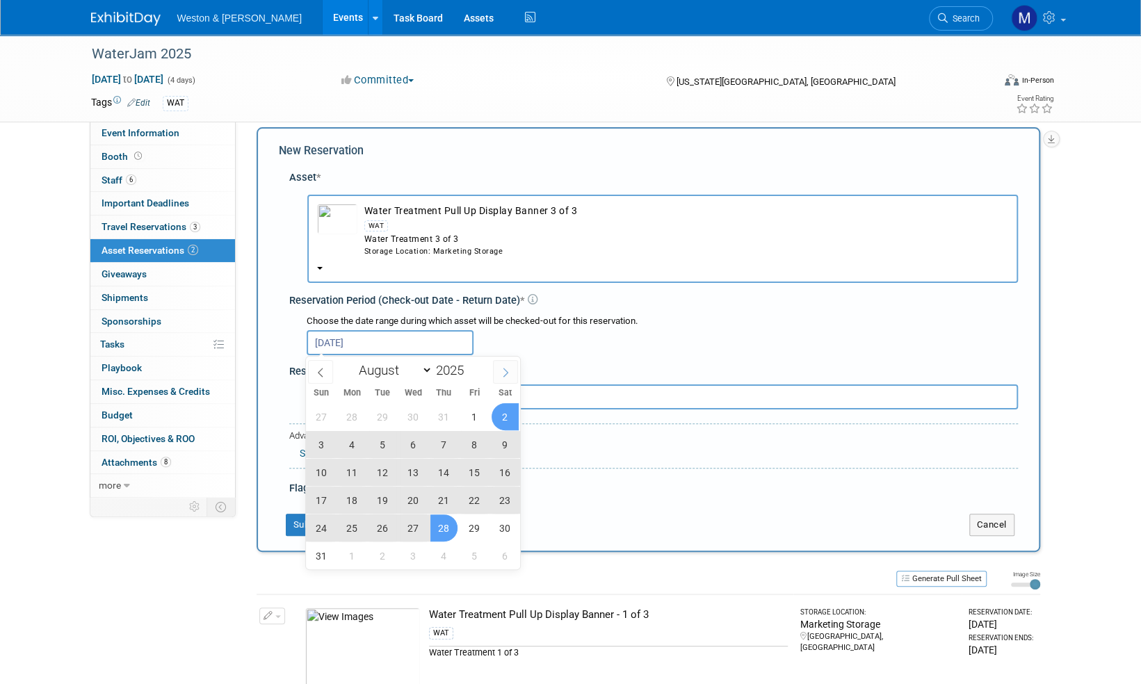
click at [506, 375] on icon at bounding box center [506, 373] width 5 height 9
select select "8"
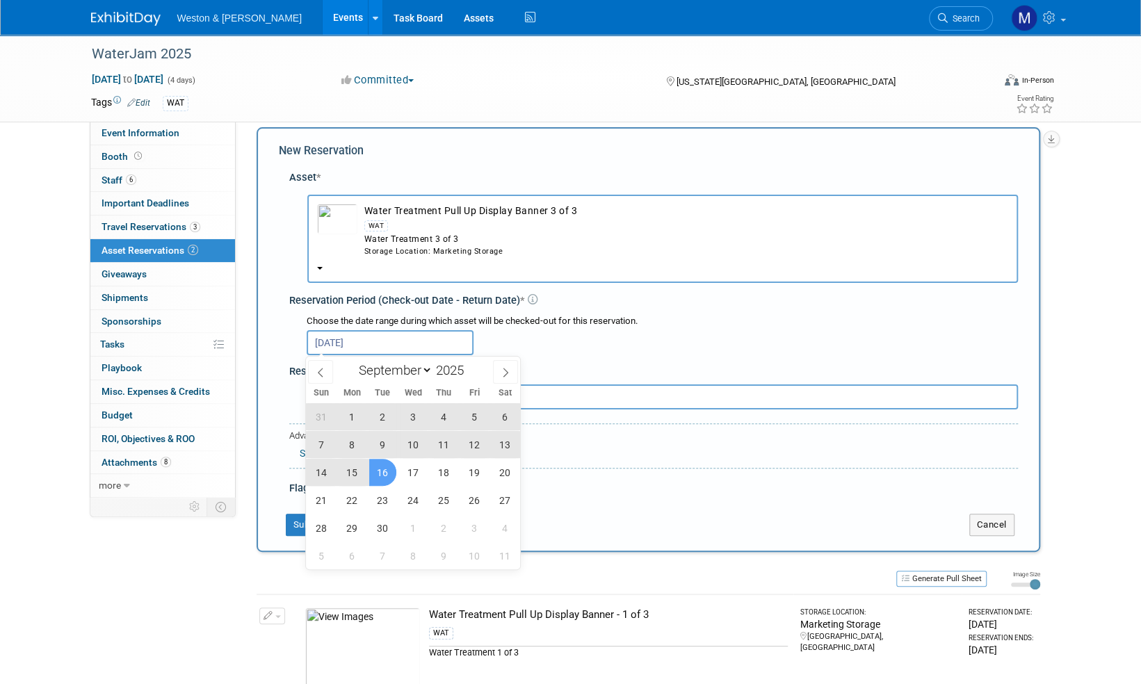
click at [384, 468] on span "16" at bounding box center [382, 472] width 27 height 27
type input "Aug 28, 2025 to Sep 16, 2025"
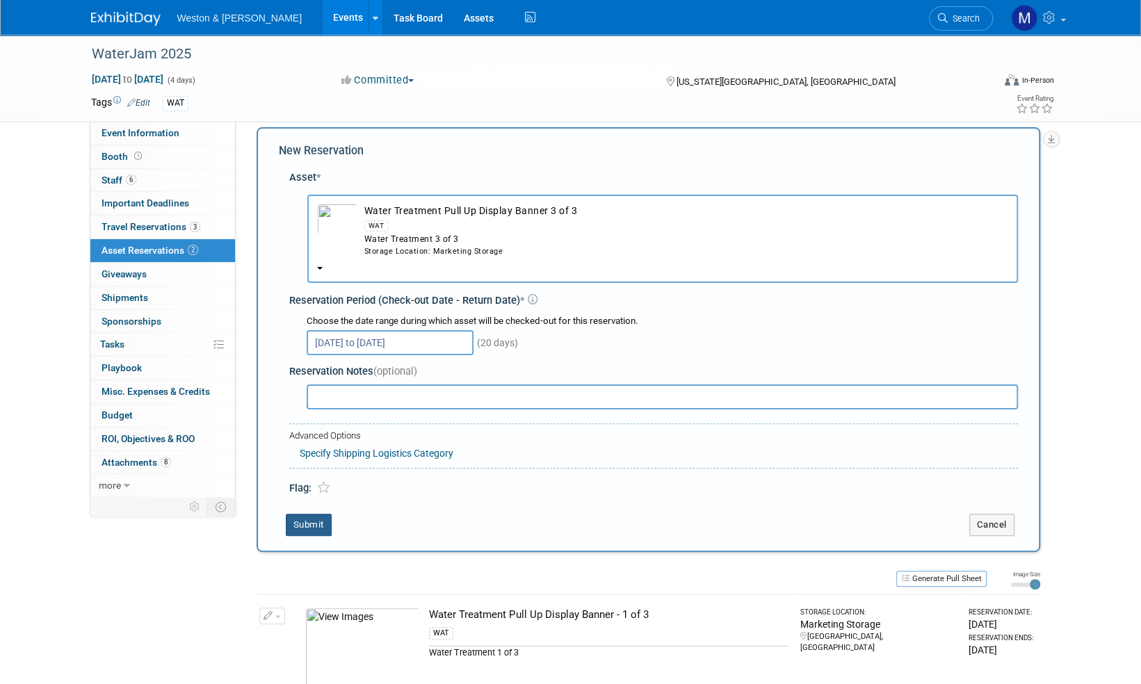
click at [313, 523] on button "Submit" at bounding box center [309, 525] width 46 height 22
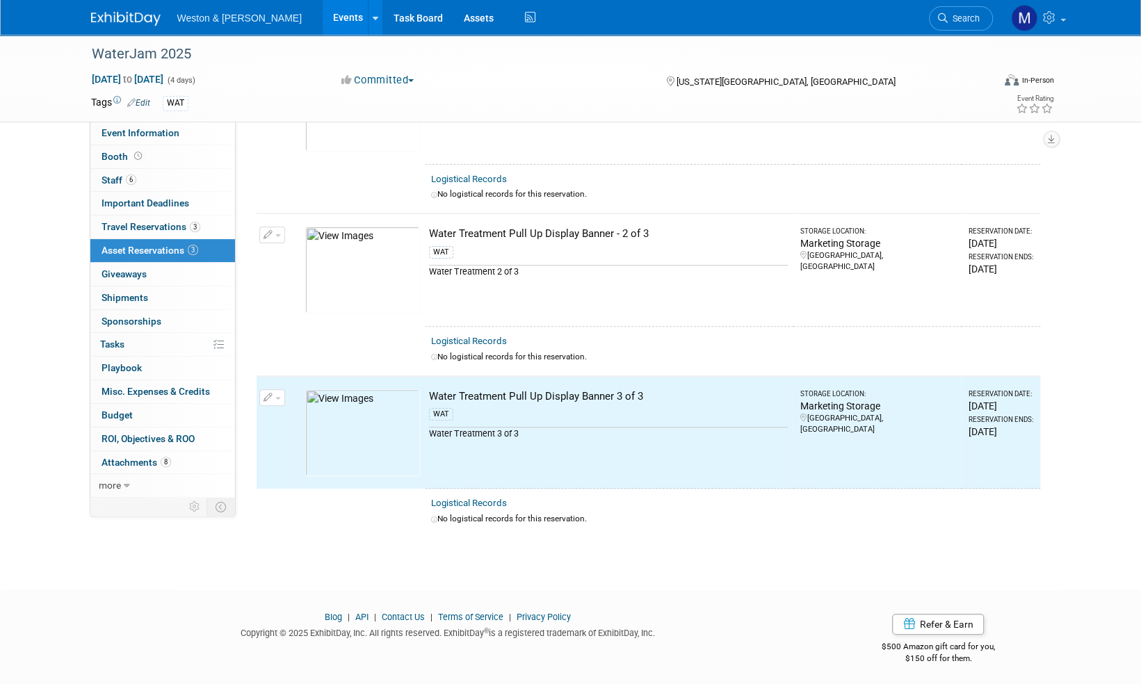
scroll to position [0, 0]
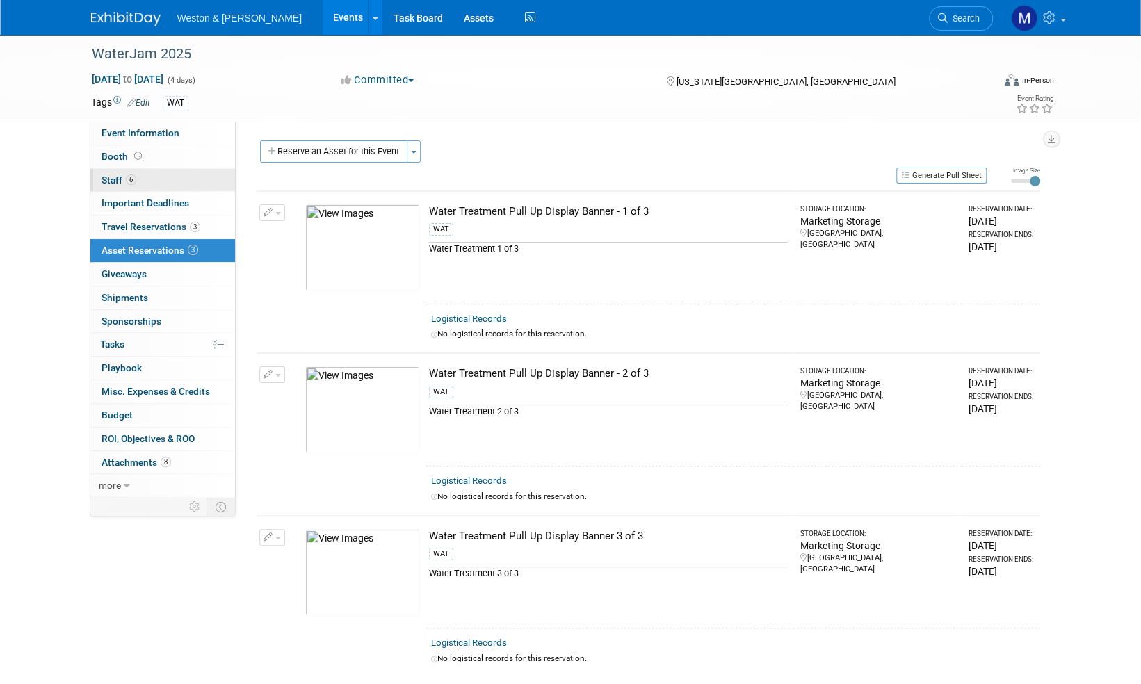
click at [114, 179] on span "Staff 6" at bounding box center [119, 180] width 35 height 11
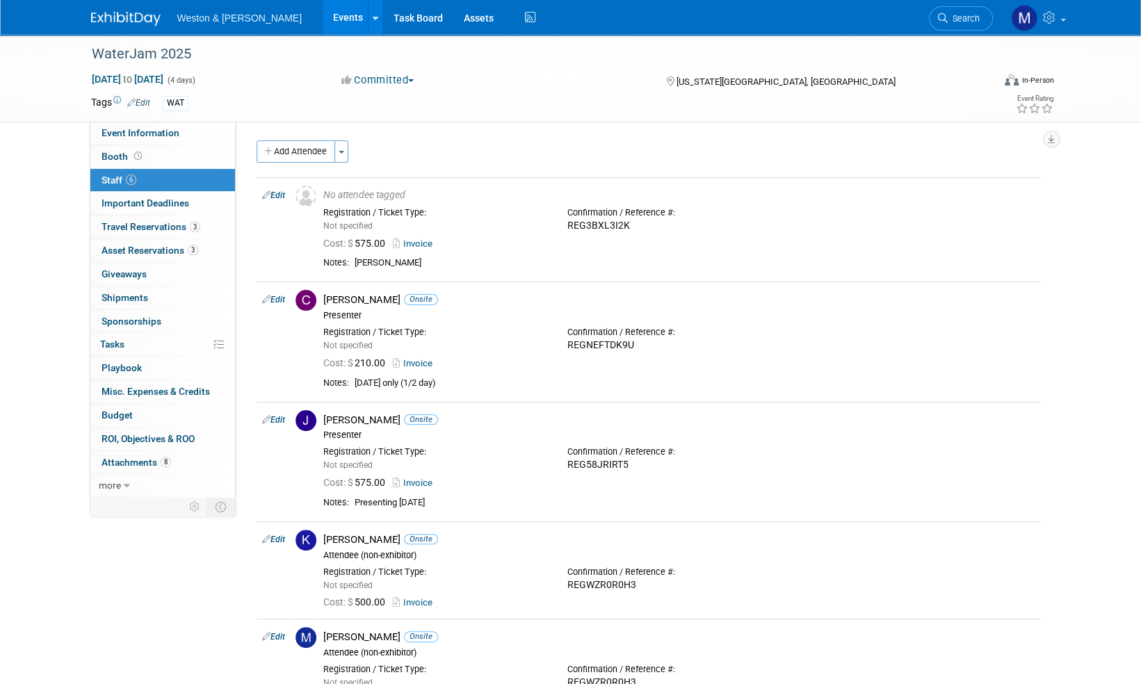
click at [120, 17] on img at bounding box center [126, 19] width 70 height 14
